Goal: Information Seeking & Learning: Learn about a topic

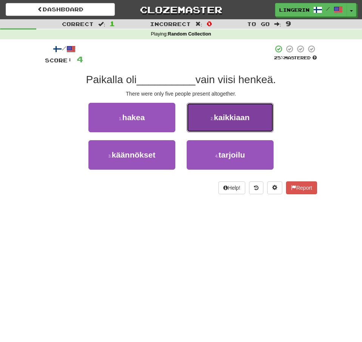
click at [243, 119] on span "kaikkiaan" at bounding box center [232, 117] width 36 height 9
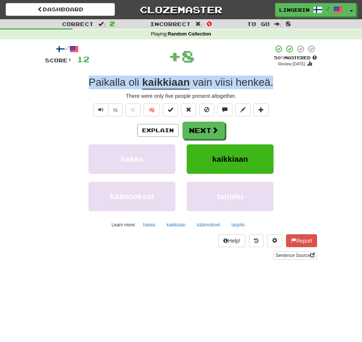
drag, startPoint x: 280, startPoint y: 84, endPoint x: 64, endPoint y: 87, distance: 215.9
click at [64, 87] on div "Paikalla oli kaikkiaan vain viisi henkeä ." at bounding box center [181, 82] width 272 height 14
copy div "Paikalla oli kaikkiaan vain viisi henkeä ."
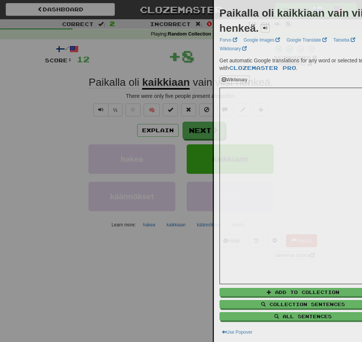
click at [21, 101] on div at bounding box center [181, 171] width 362 height 342
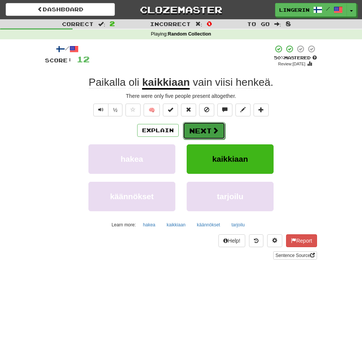
click at [201, 132] on button "Next" at bounding box center [204, 130] width 42 height 17
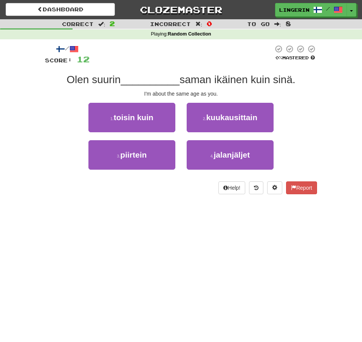
click at [320, 117] on div "/ Score: 12 0 % Mastered Olen suurin __________ saman ikäinen kuin sinä. I'm ab…" at bounding box center [180, 121] width 283 height 165
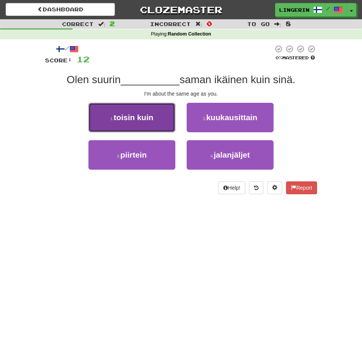
click at [143, 111] on button "1 . toisin kuin" at bounding box center [131, 117] width 87 height 29
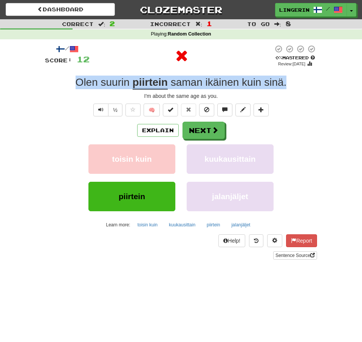
drag, startPoint x: 281, startPoint y: 83, endPoint x: 69, endPoint y: 85, distance: 211.7
click at [69, 85] on div "Olen suurin piirtein saman ikäinen kuin sinä ." at bounding box center [181, 82] width 272 height 14
copy div "Olen suurin piirtein saman ikäinen kuin sinä ."
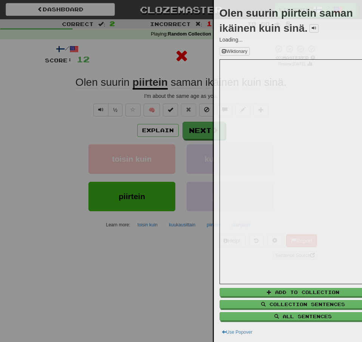
click at [24, 106] on div at bounding box center [181, 171] width 362 height 342
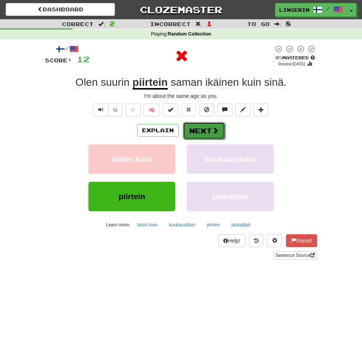
click at [202, 126] on button "Next" at bounding box center [204, 130] width 42 height 17
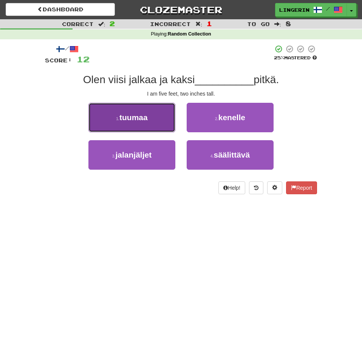
click at [151, 119] on button "1 . tuumaa" at bounding box center [131, 117] width 87 height 29
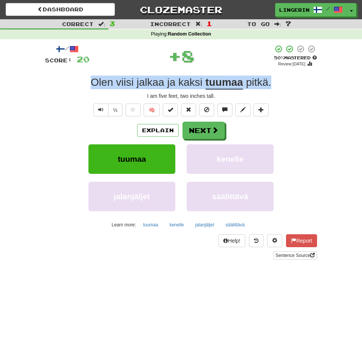
drag, startPoint x: 279, startPoint y: 81, endPoint x: 67, endPoint y: 83, distance: 212.5
click at [69, 82] on div "Olen viisi jalkaa ja kaksi tuumaa pitkä ." at bounding box center [181, 82] width 272 height 14
copy div "Olen viisi jalkaa ja kaksi tuumaa pitkä ."
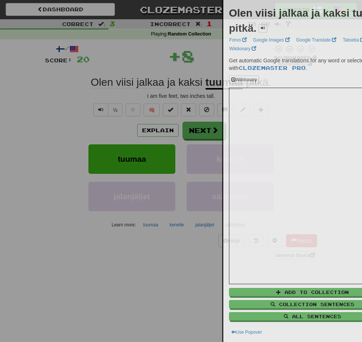
click at [28, 97] on div at bounding box center [181, 171] width 362 height 342
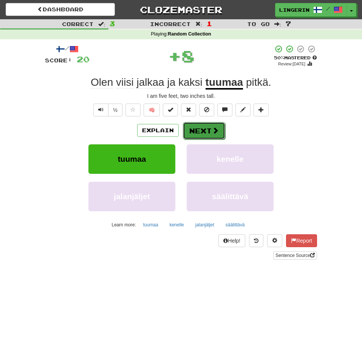
click at [208, 130] on button "Next" at bounding box center [204, 130] width 42 height 17
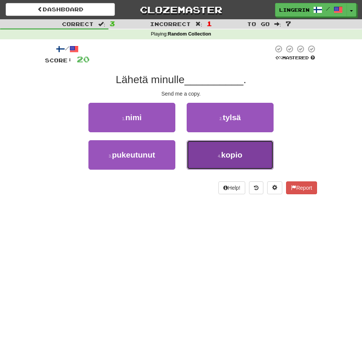
click at [249, 156] on button "4 . kopio" at bounding box center [229, 154] width 87 height 29
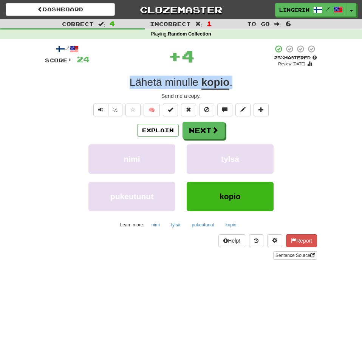
drag, startPoint x: 244, startPoint y: 85, endPoint x: 102, endPoint y: 85, distance: 142.7
click at [102, 85] on div "Lähetä minulle kopio ." at bounding box center [181, 82] width 272 height 14
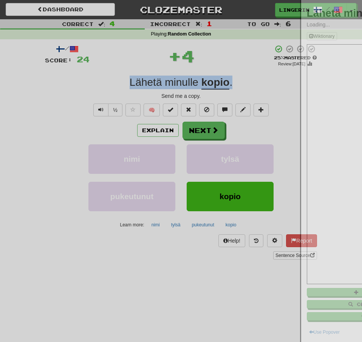
copy div "Lähetä minulle kopio ."
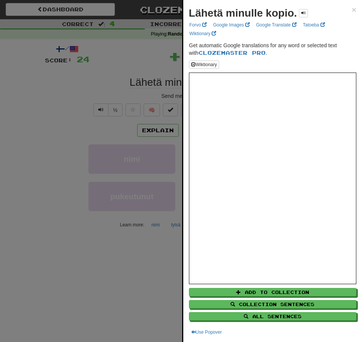
click at [38, 91] on div at bounding box center [181, 171] width 362 height 342
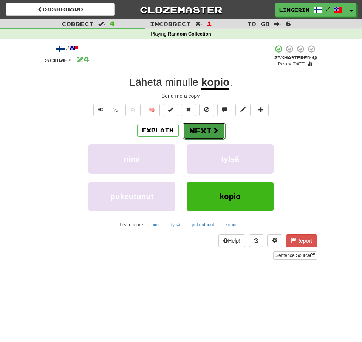
click at [208, 129] on button "Next" at bounding box center [204, 130] width 42 height 17
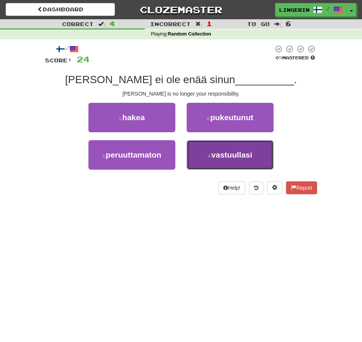
click at [262, 146] on button "4 . vastuullasi" at bounding box center [229, 154] width 87 height 29
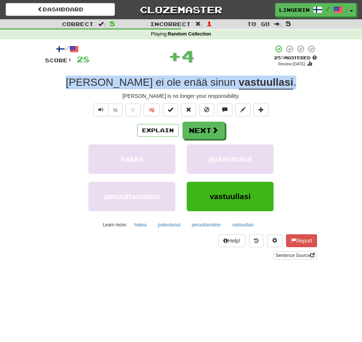
drag, startPoint x: 266, startPoint y: 84, endPoint x: 100, endPoint y: 88, distance: 166.1
click at [100, 88] on div "Tom ei ole enää sinun vastuullasi ." at bounding box center [181, 82] width 272 height 14
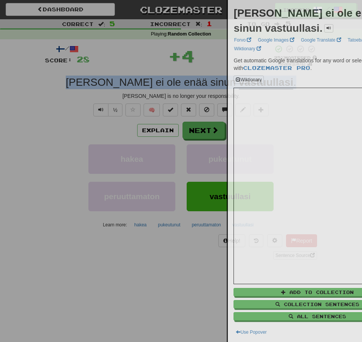
copy div "Tom ei ole enää sinun vastuullasi ."
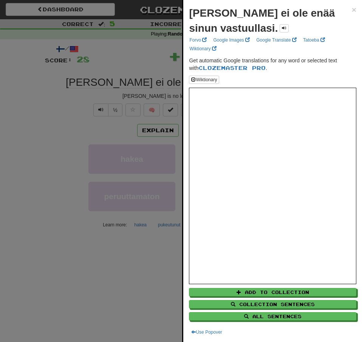
click at [27, 98] on div at bounding box center [181, 171] width 362 height 342
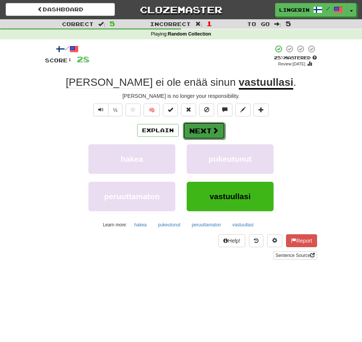
click at [216, 128] on span at bounding box center [215, 130] width 7 height 7
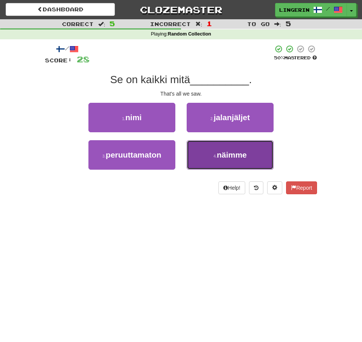
click at [232, 157] on span "näimme" at bounding box center [232, 154] width 30 height 9
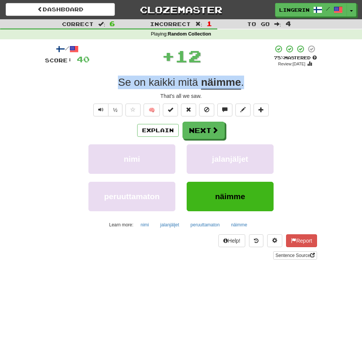
drag, startPoint x: 256, startPoint y: 85, endPoint x: 81, endPoint y: 85, distance: 175.1
click at [81, 85] on div "Se on kaikki mitä näimme ." at bounding box center [181, 82] width 272 height 14
copy div "Se on kaikki mitä näimme ."
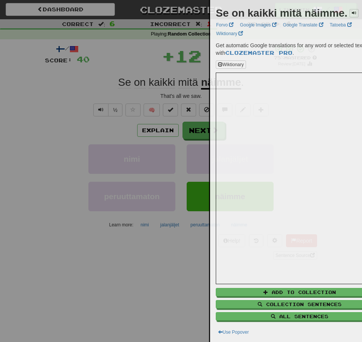
click at [51, 91] on div at bounding box center [181, 171] width 362 height 342
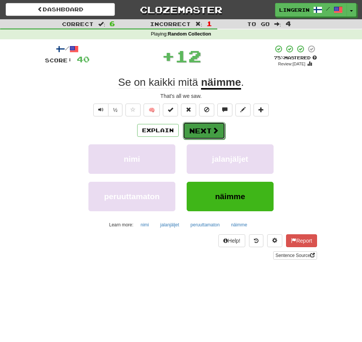
click at [202, 135] on button "Next" at bounding box center [204, 130] width 42 height 17
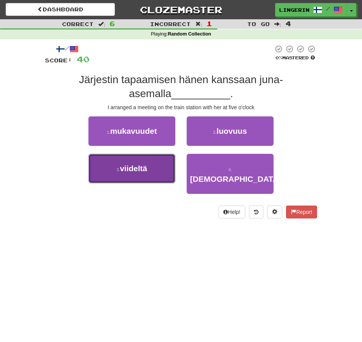
click at [152, 172] on button "3 . viideltä" at bounding box center [131, 168] width 87 height 29
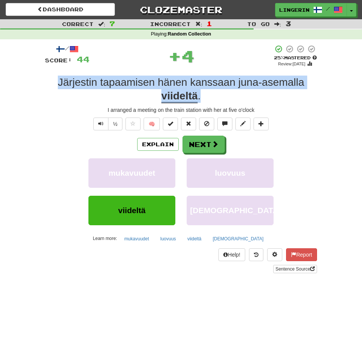
drag, startPoint x: 200, startPoint y: 98, endPoint x: 34, endPoint y: 82, distance: 166.4
click at [45, 82] on div "/ Score: 44 + 4 25 % Mastered Review: 2025-08-18 Järjestin tapaamisen hänen kan…" at bounding box center [181, 161] width 272 height 244
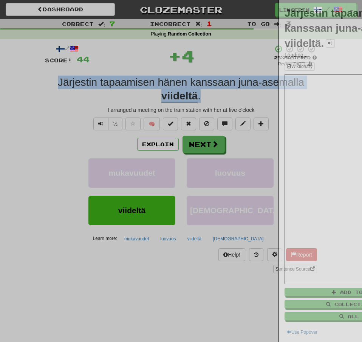
copy div "Järjestin tapaamisen hänen kanssaan juna-asemalla viideltä ."
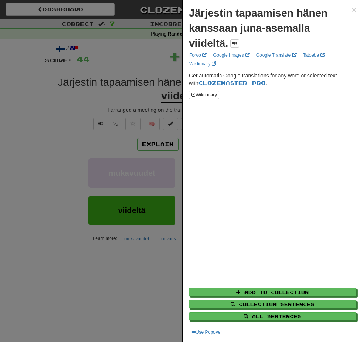
click at [2, 108] on div at bounding box center [181, 171] width 362 height 342
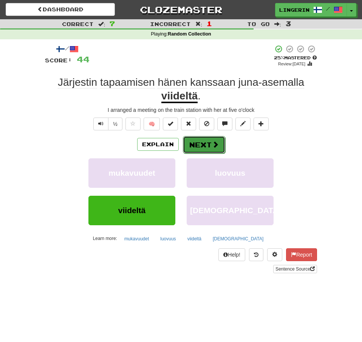
click at [217, 144] on span at bounding box center [215, 144] width 7 height 7
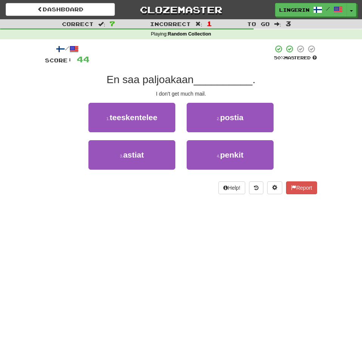
click at [301, 123] on div "1 . teeskentelee 2 . postia" at bounding box center [181, 121] width 294 height 37
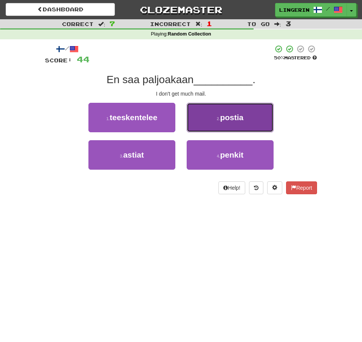
click at [248, 120] on button "2 . postia" at bounding box center [229, 117] width 87 height 29
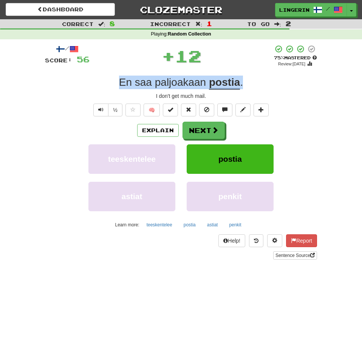
drag, startPoint x: 239, startPoint y: 86, endPoint x: 87, endPoint y: 82, distance: 152.2
click at [87, 82] on div "En saa paljoakaan postia ." at bounding box center [181, 82] width 272 height 14
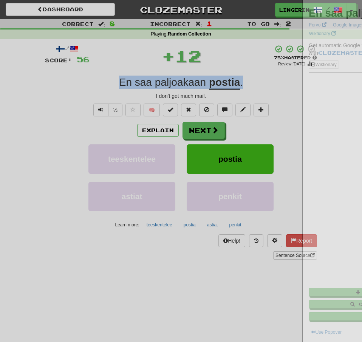
copy div "En saa paljoakaan postia ."
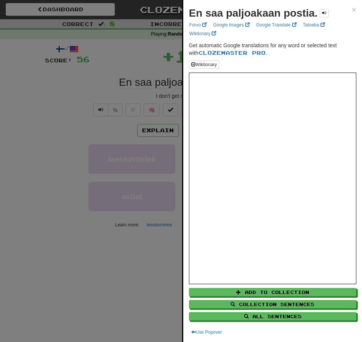
click at [56, 89] on div at bounding box center [181, 171] width 362 height 342
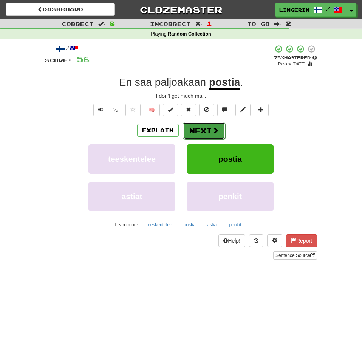
click at [208, 129] on button "Next" at bounding box center [204, 130] width 42 height 17
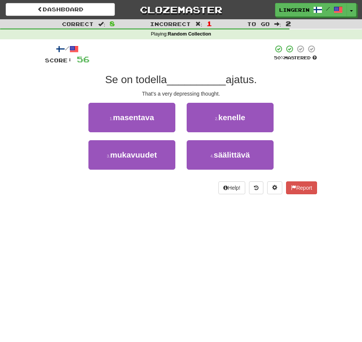
click at [294, 80] on div "Se on todella __________ ajatus." at bounding box center [181, 80] width 272 height 14
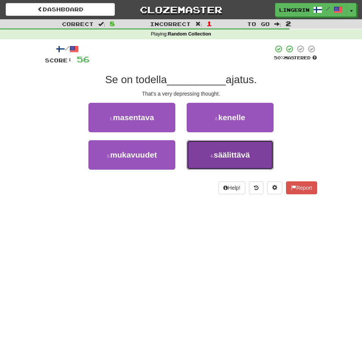
click at [225, 158] on span "säälittävä" at bounding box center [231, 154] width 36 height 9
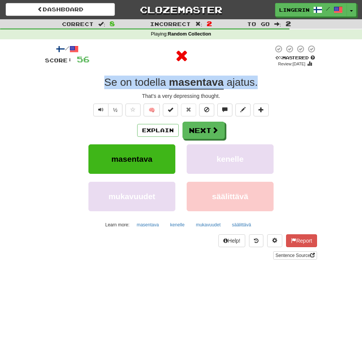
drag, startPoint x: 260, startPoint y: 83, endPoint x: 52, endPoint y: 83, distance: 208.3
click at [52, 83] on div "Se on todella masentava ajatus ." at bounding box center [181, 82] width 272 height 14
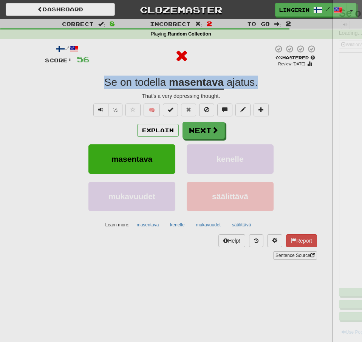
copy div "Se on todella masentava ajatus ."
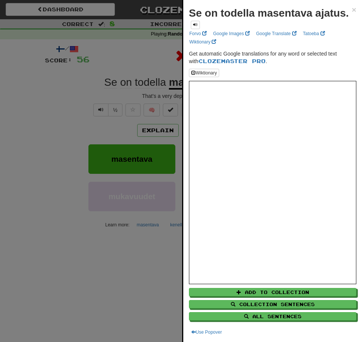
click at [31, 91] on div at bounding box center [181, 171] width 362 height 342
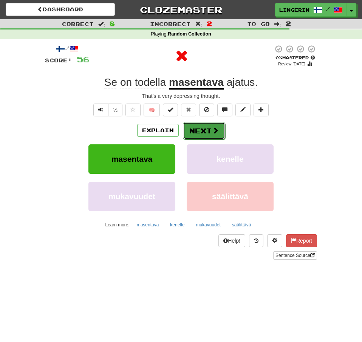
click at [203, 131] on button "Next" at bounding box center [204, 130] width 42 height 17
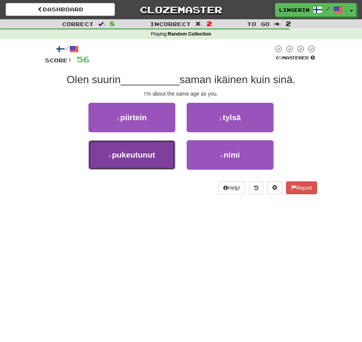
click at [146, 157] on span "pukeutunut" at bounding box center [133, 154] width 43 height 9
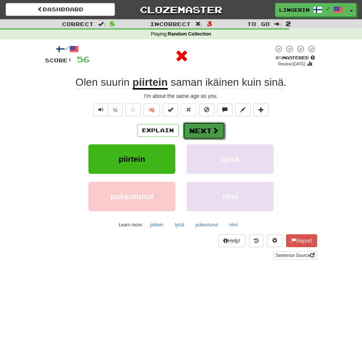
click at [215, 129] on span at bounding box center [215, 130] width 7 height 7
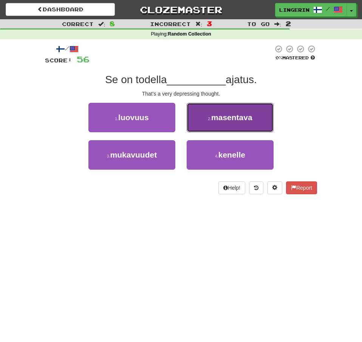
click at [232, 118] on span "masentava" at bounding box center [231, 117] width 41 height 9
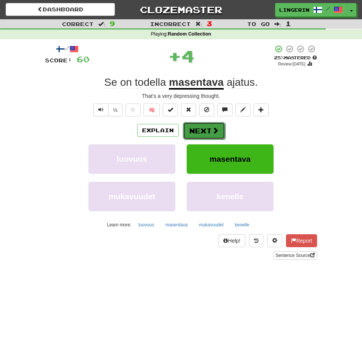
click at [219, 130] on button "Next" at bounding box center [204, 130] width 42 height 17
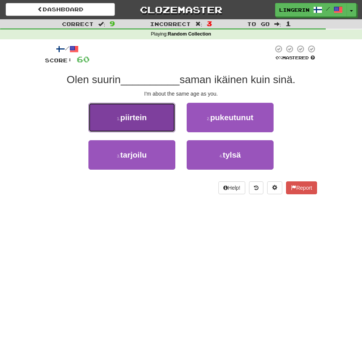
click at [143, 122] on span "piirtein" at bounding box center [133, 117] width 26 height 9
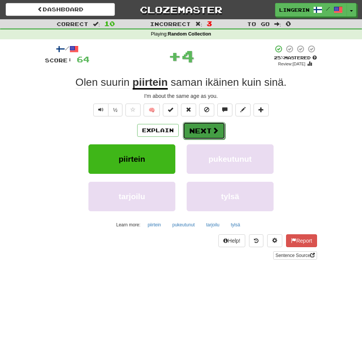
click at [210, 131] on button "Next" at bounding box center [204, 130] width 42 height 17
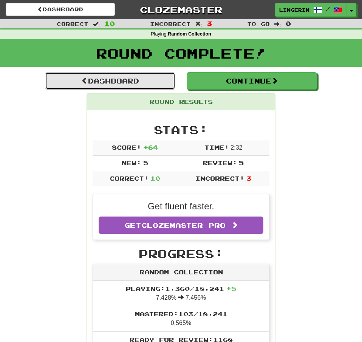
click at [126, 80] on link "Dashboard" at bounding box center [110, 80] width 130 height 17
